Goal: Information Seeking & Learning: Learn about a topic

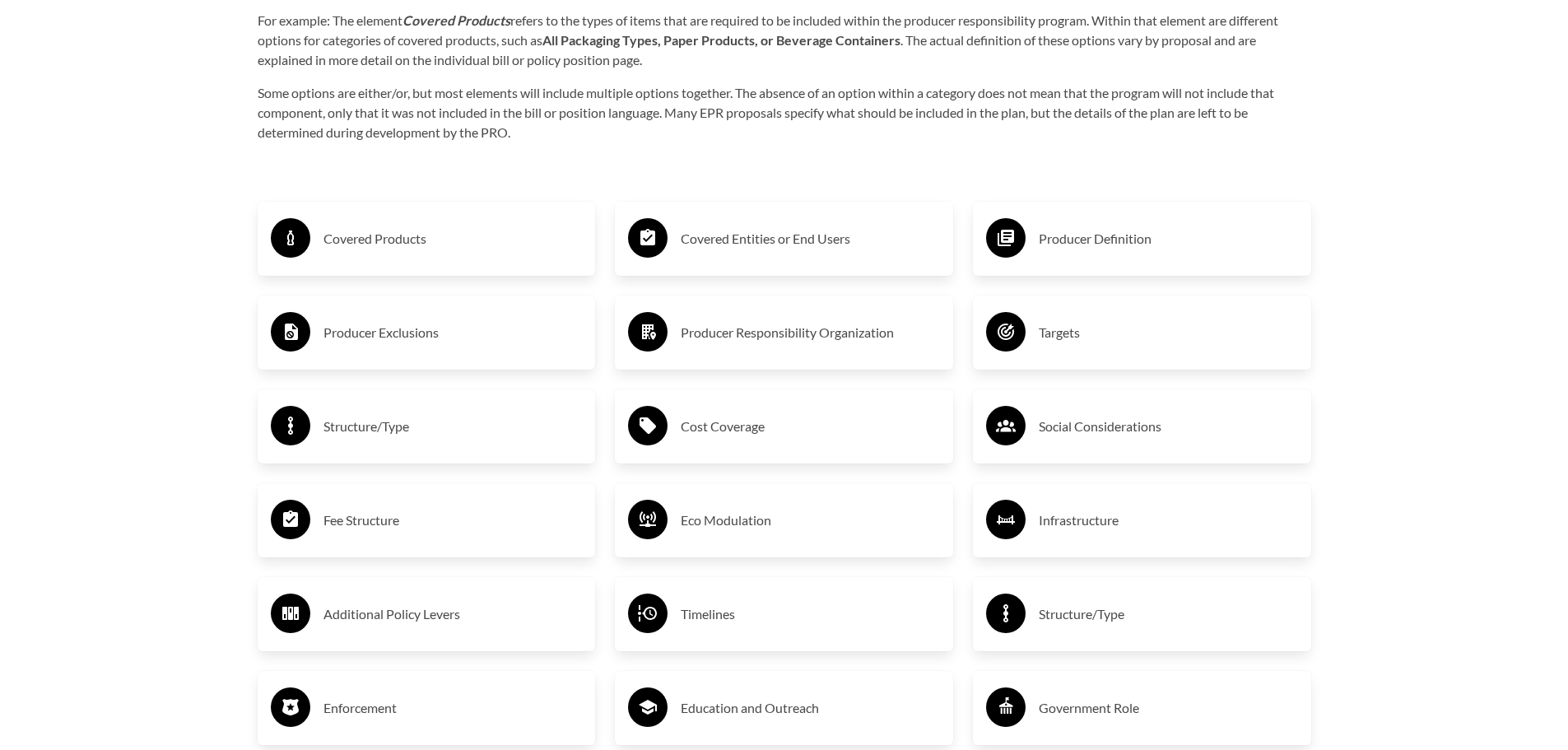
scroll to position [2808, 0]
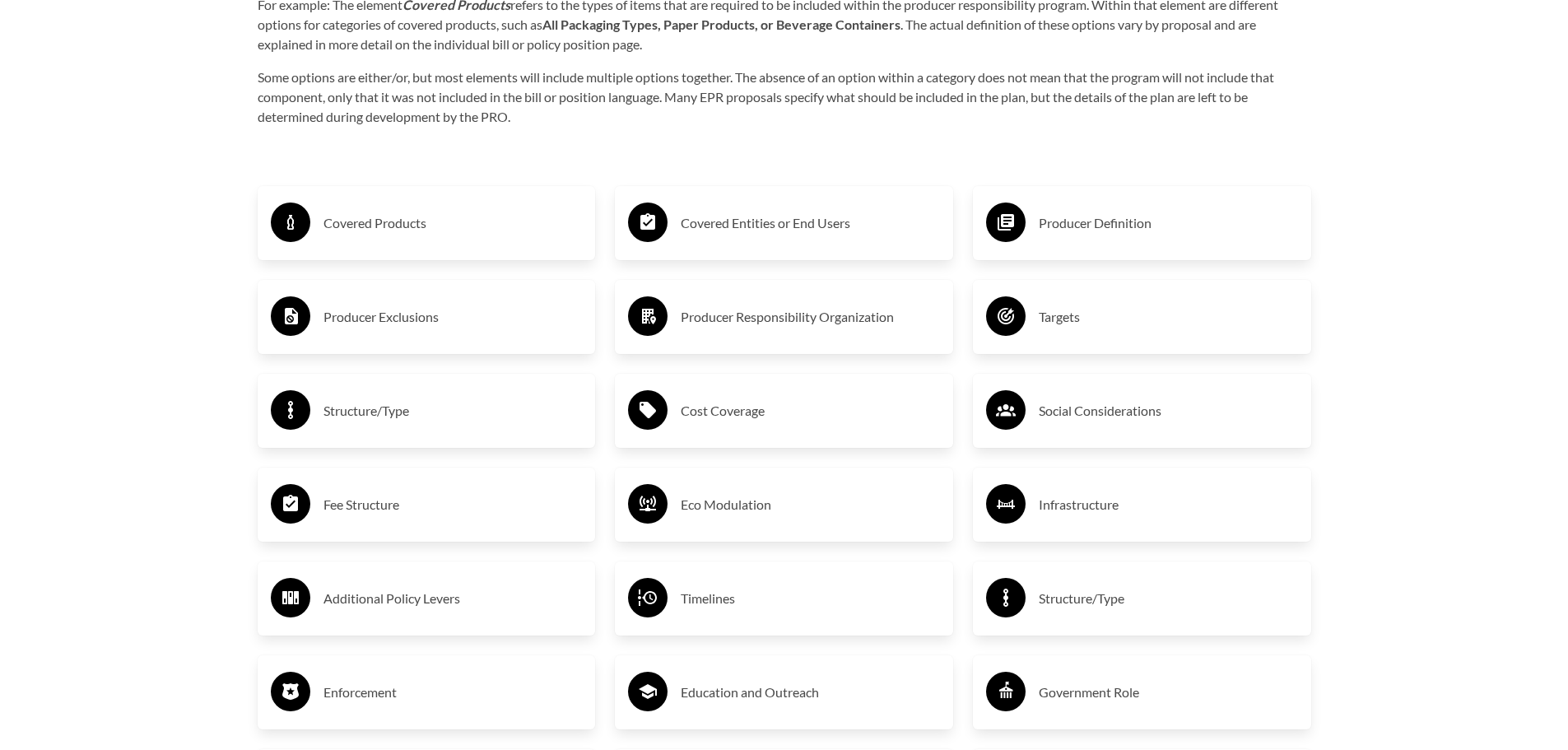
click at [1071, 223] on h3 "Producer Definition" at bounding box center [1168, 223] width 260 height 27
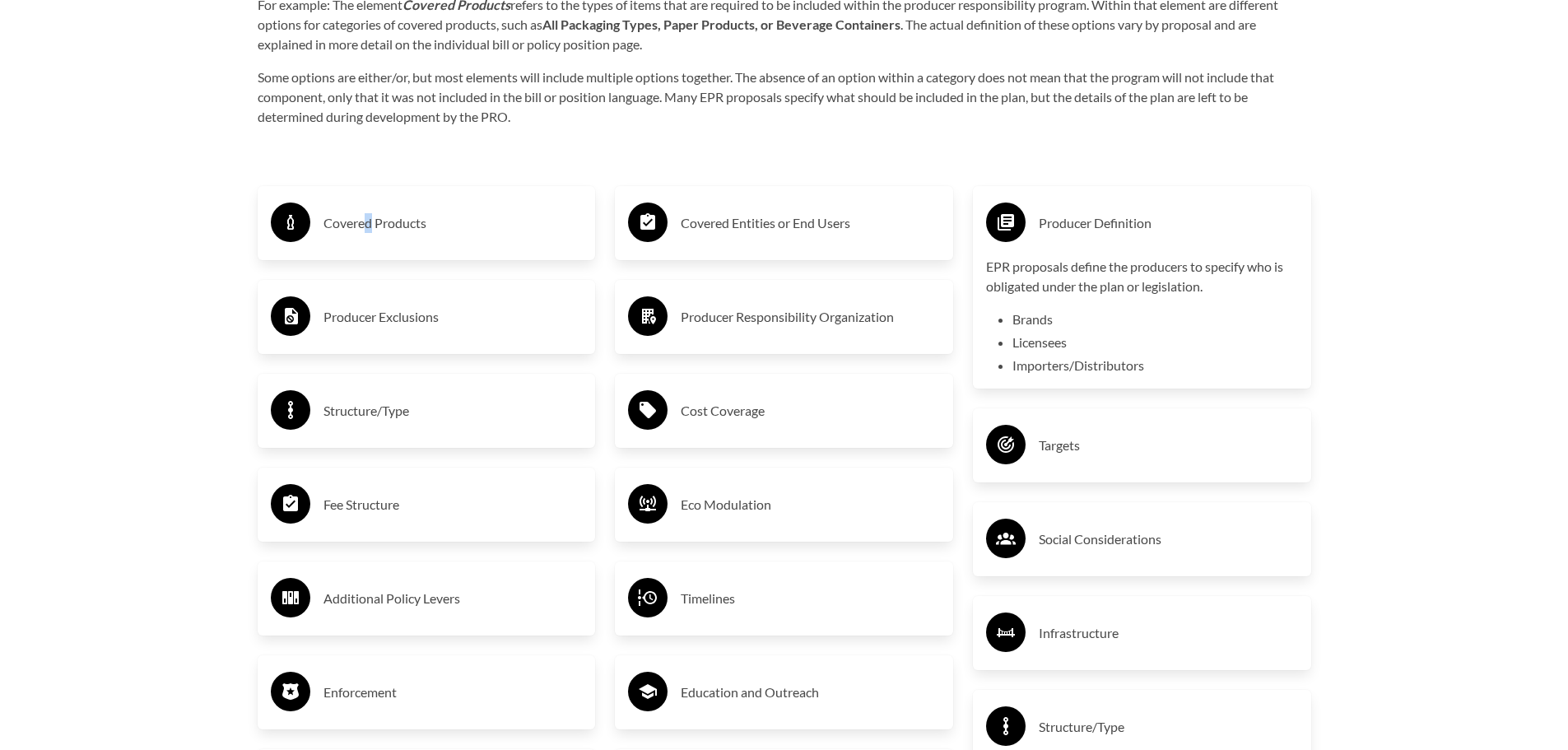
click at [369, 229] on h3 "Covered Products" at bounding box center [453, 223] width 260 height 27
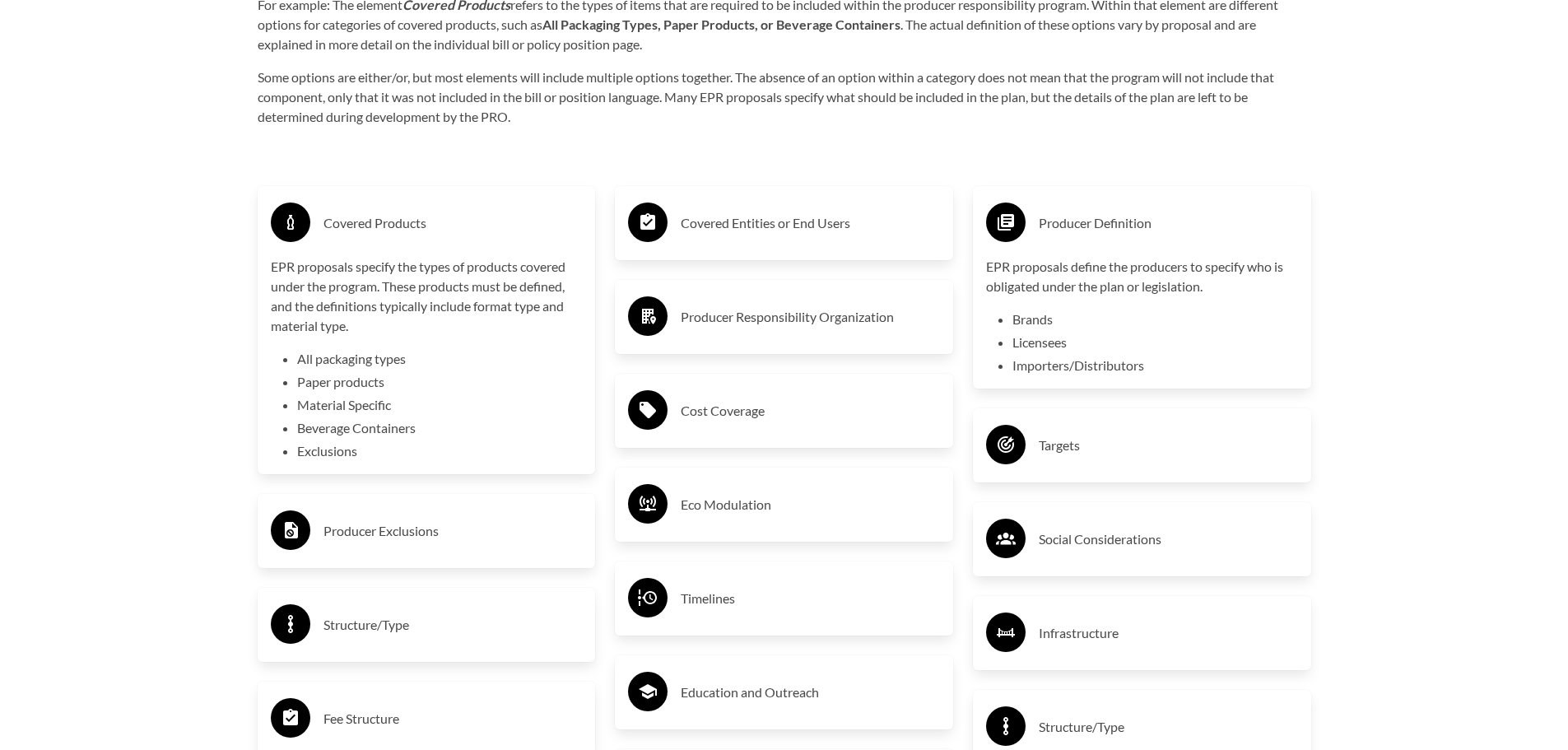
click at [811, 234] on h3 "Covered Entities or End Users" at bounding box center [810, 223] width 260 height 27
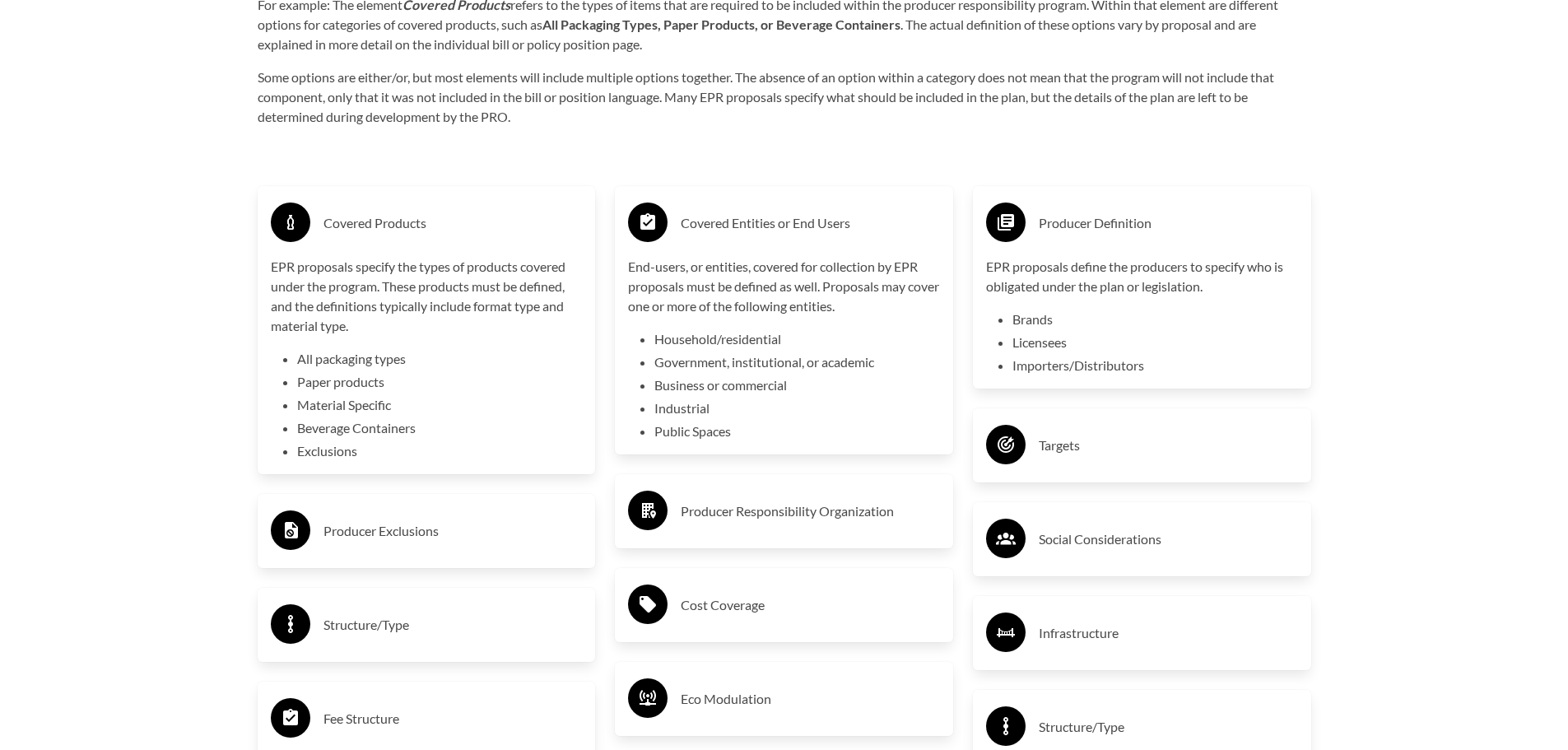
click at [376, 512] on div "Producer Exclusions" at bounding box center [427, 530] width 312 height 48
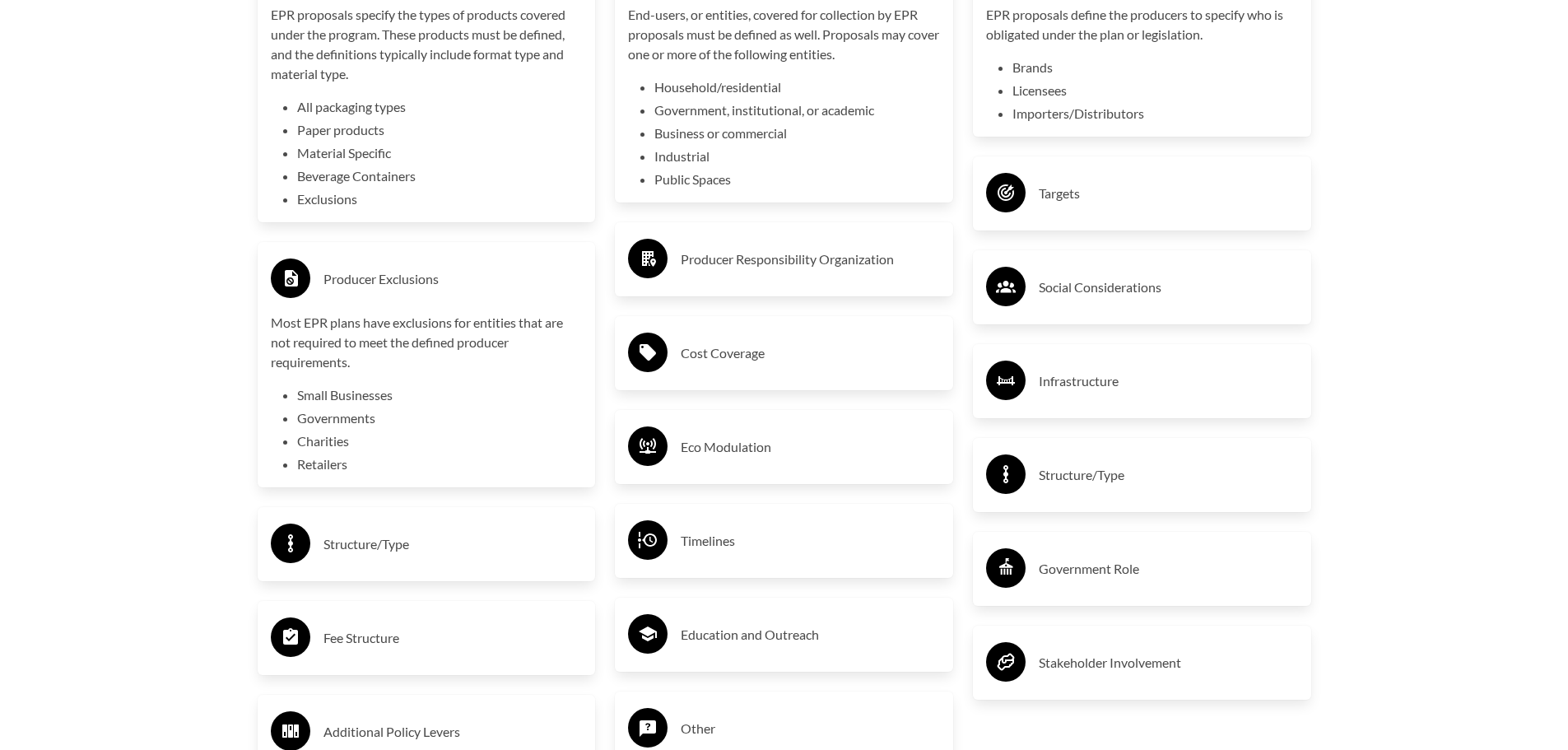
scroll to position [3065, 0]
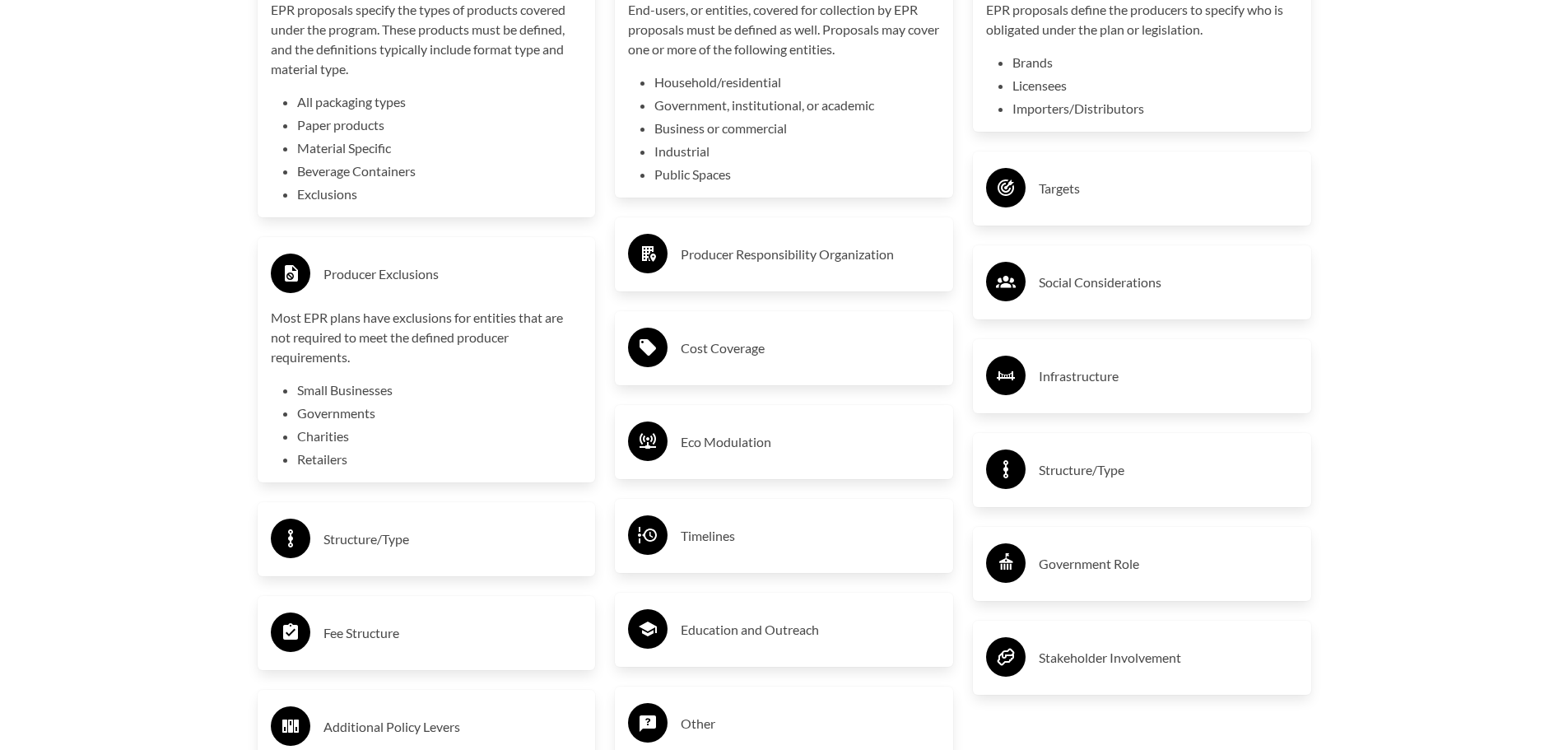
click at [792, 260] on h3 "Producer Responsibility Organization" at bounding box center [810, 255] width 260 height 27
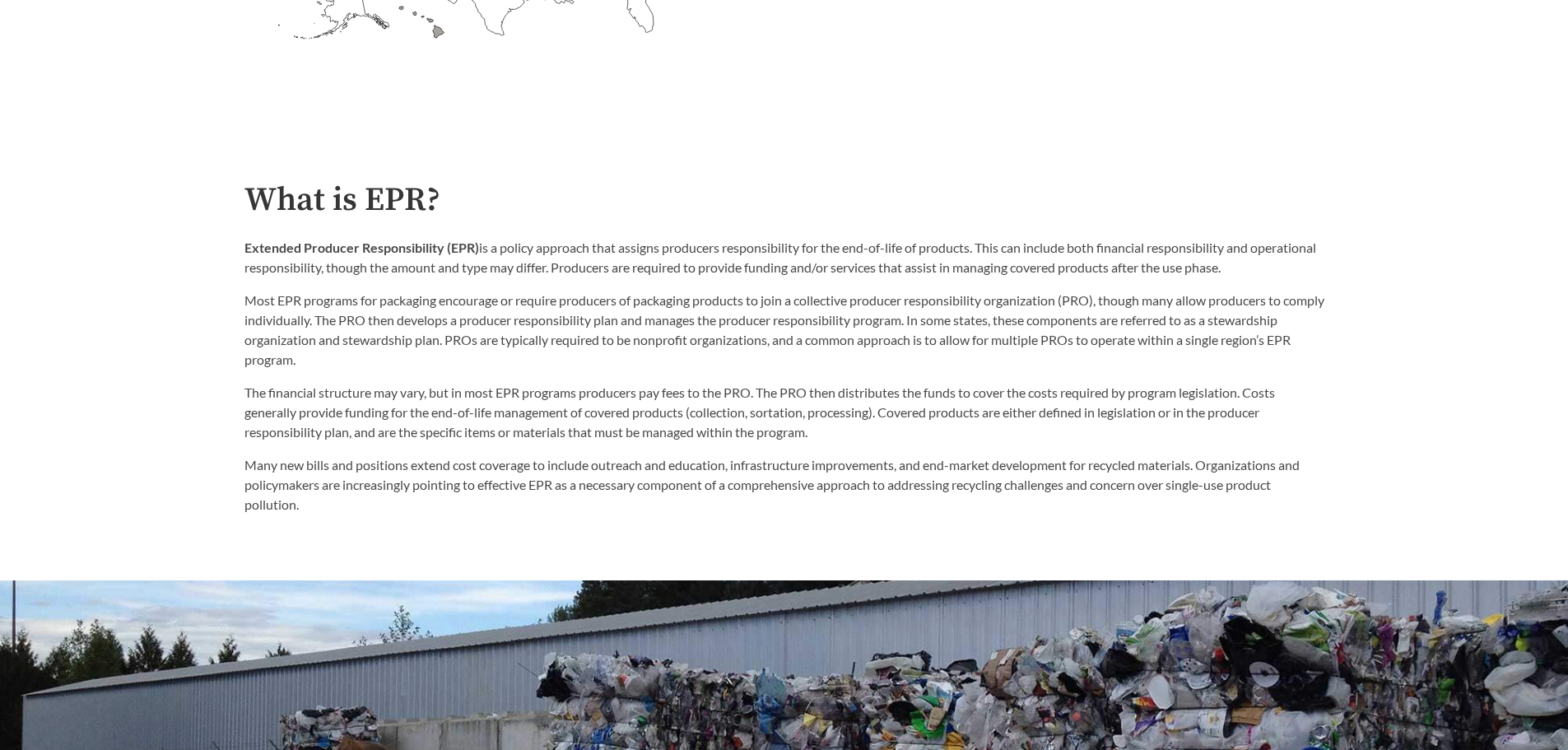
scroll to position [878, 0]
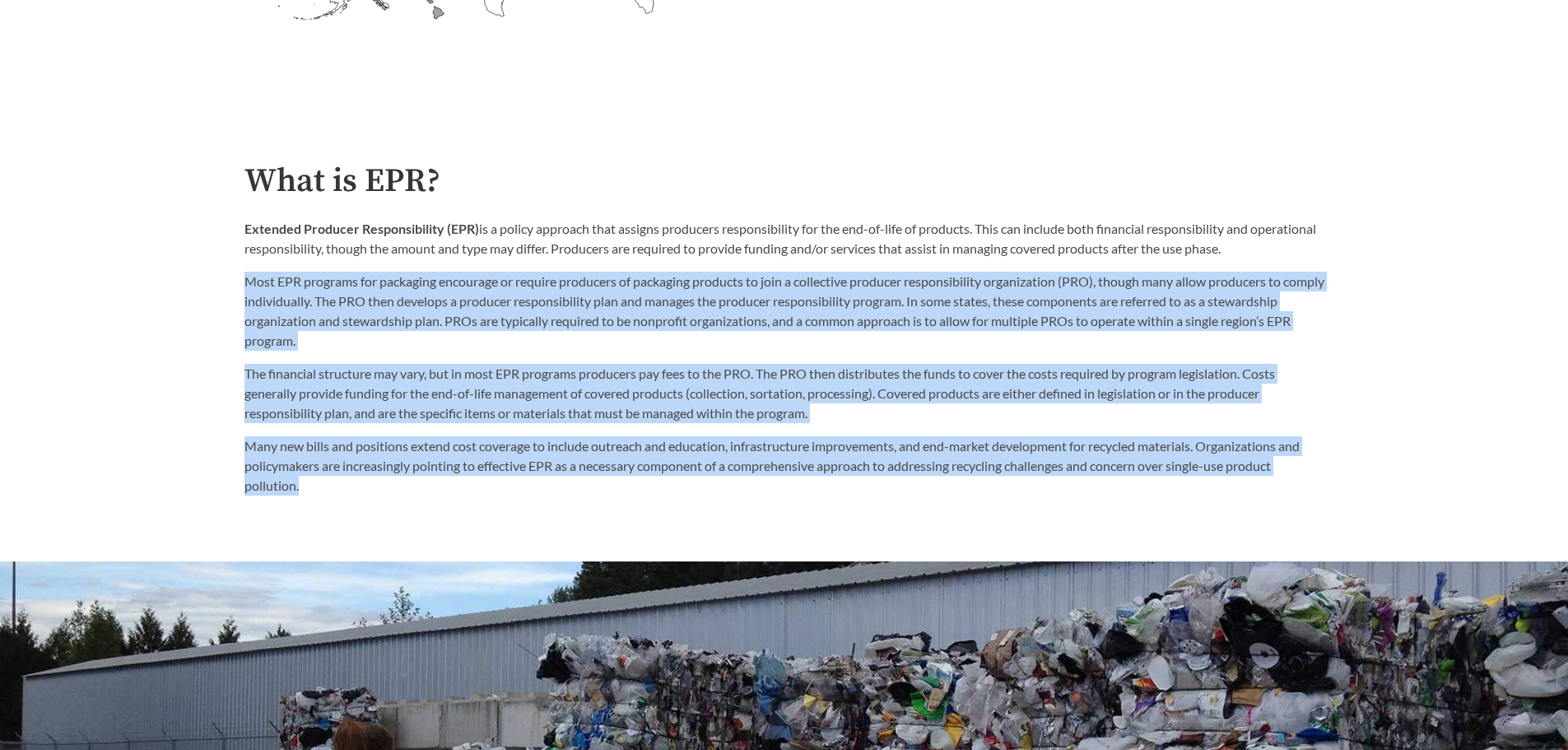
drag, startPoint x: 245, startPoint y: 281, endPoint x: 1191, endPoint y: 489, distance: 968.6
click at [1191, 489] on div "What is EPR? Extended Producer Responsibility (EPR) is a policy approach that a…" at bounding box center [785, 329] width 1080 height 332
copy div "Lore IPS dolorsit ame consectet adipiscin el seddoei temporinc ut laboreetd mag…"
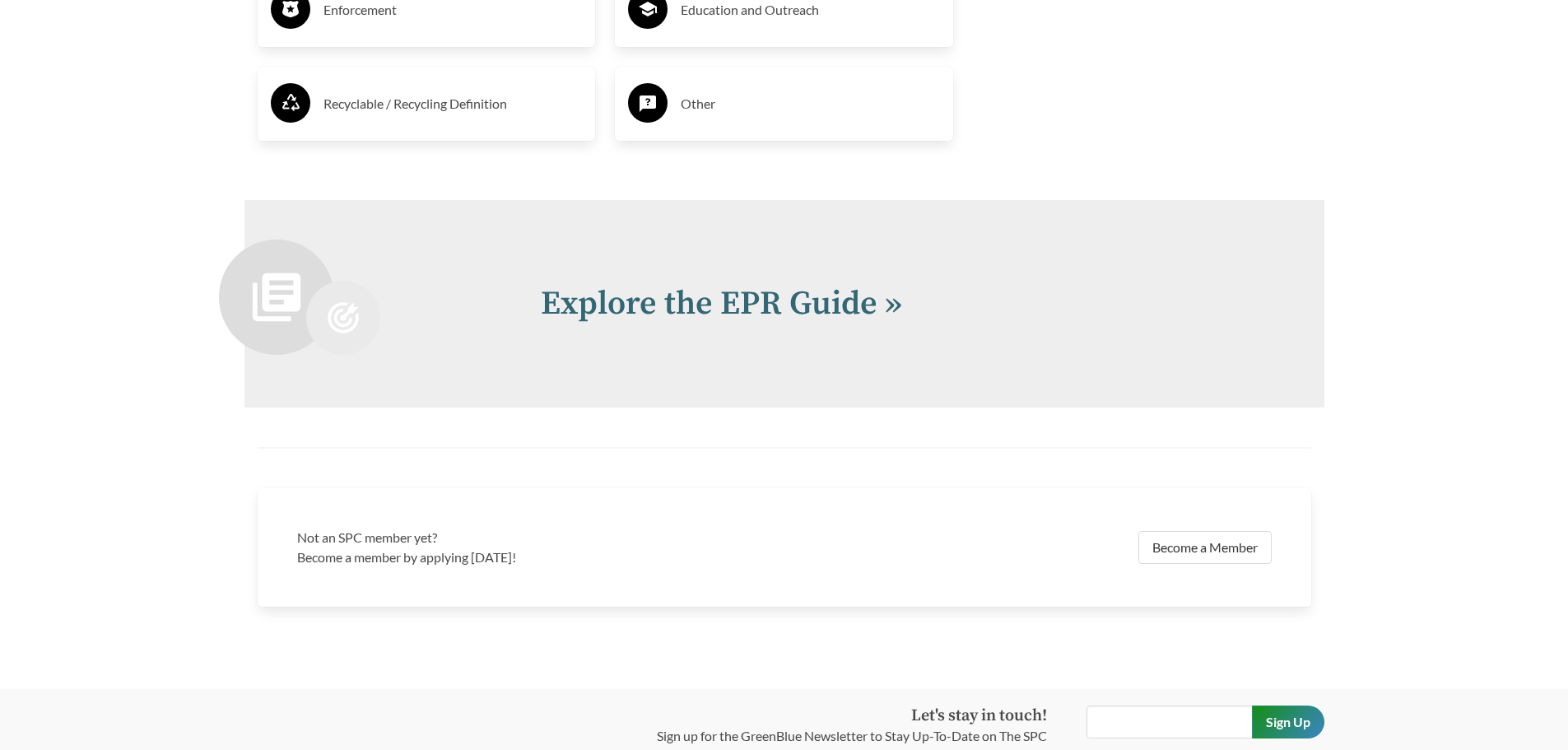
scroll to position [4021, 0]
